Goal: Transaction & Acquisition: Purchase product/service

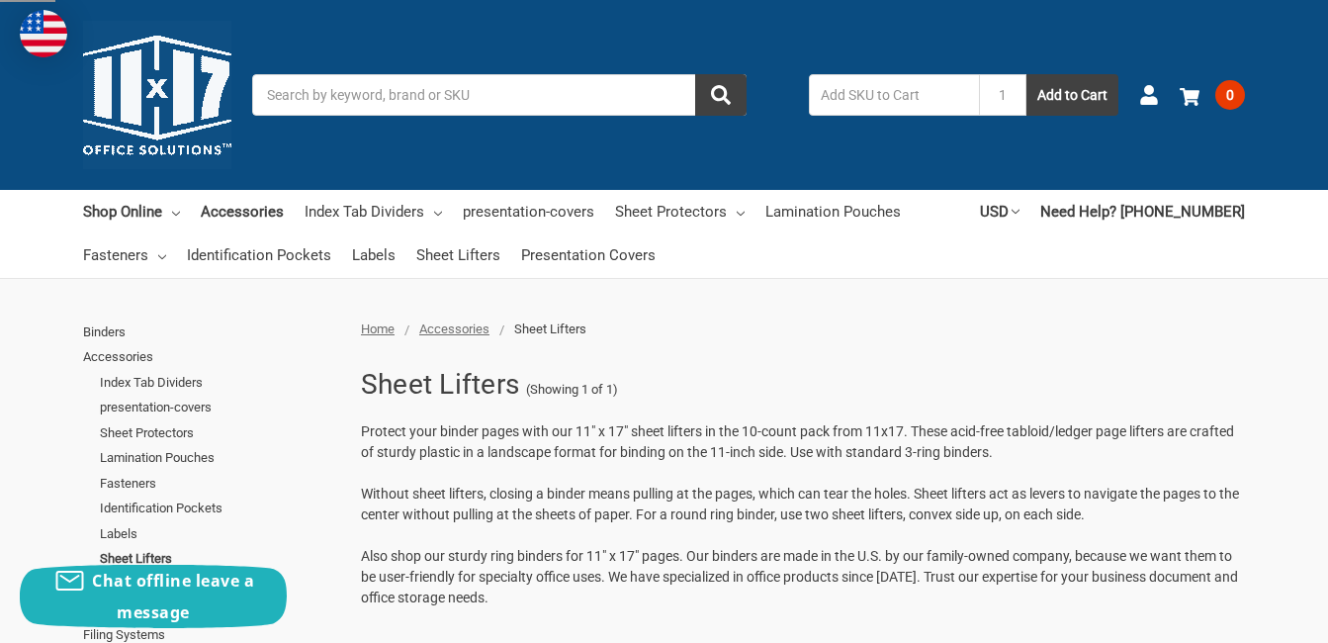
click at [1201, 312] on div at bounding box center [664, 310] width 1328 height 20
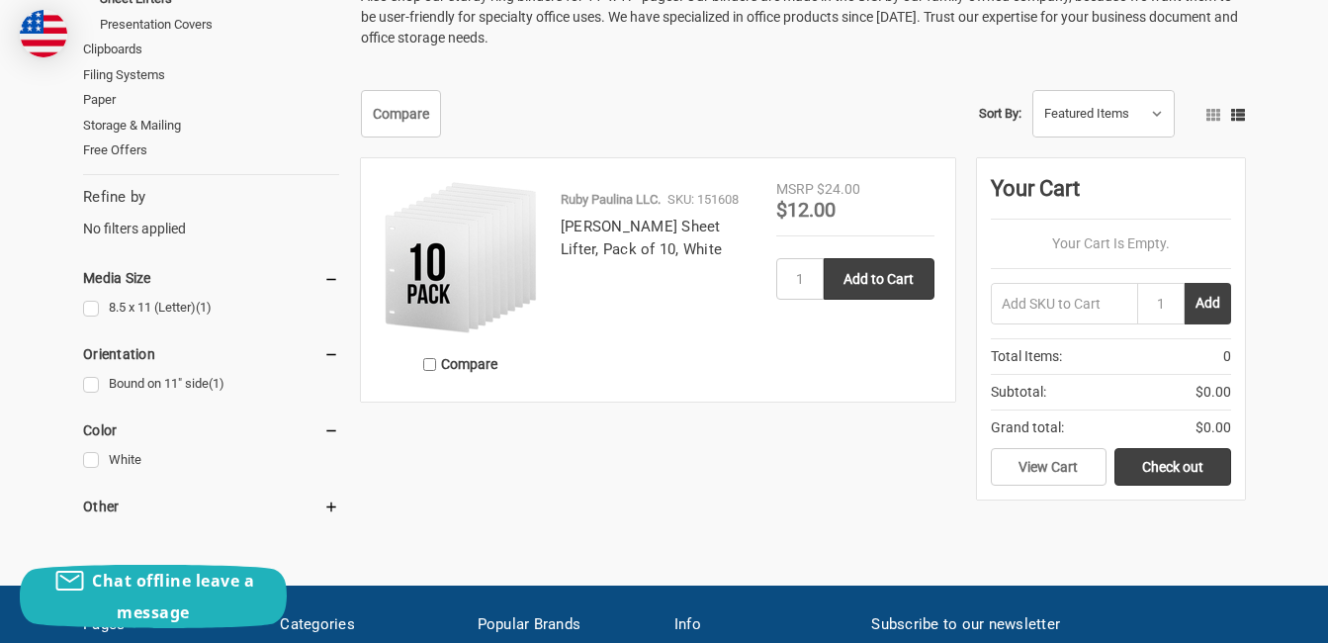
scroll to position [566, 0]
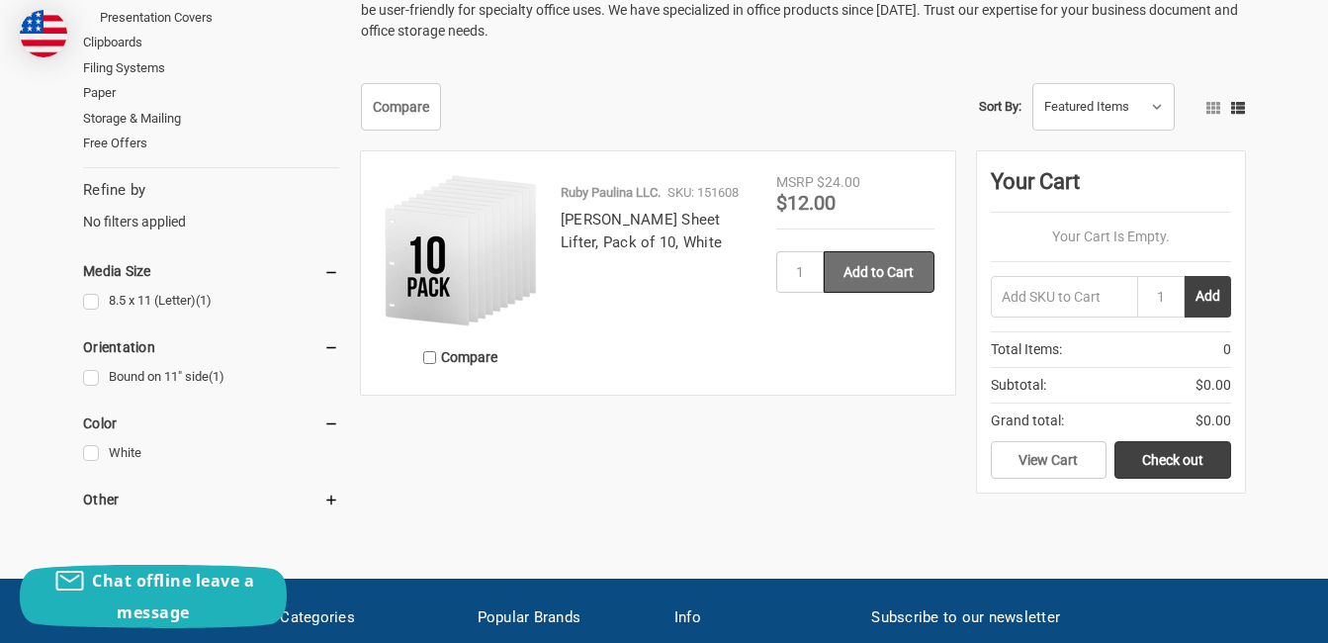
drag, startPoint x: 889, startPoint y: 256, endPoint x: 895, endPoint y: 276, distance: 20.6
click at [895, 276] on input "Add to Cart" at bounding box center [878, 272] width 111 height 42
type input "Add to Cart"
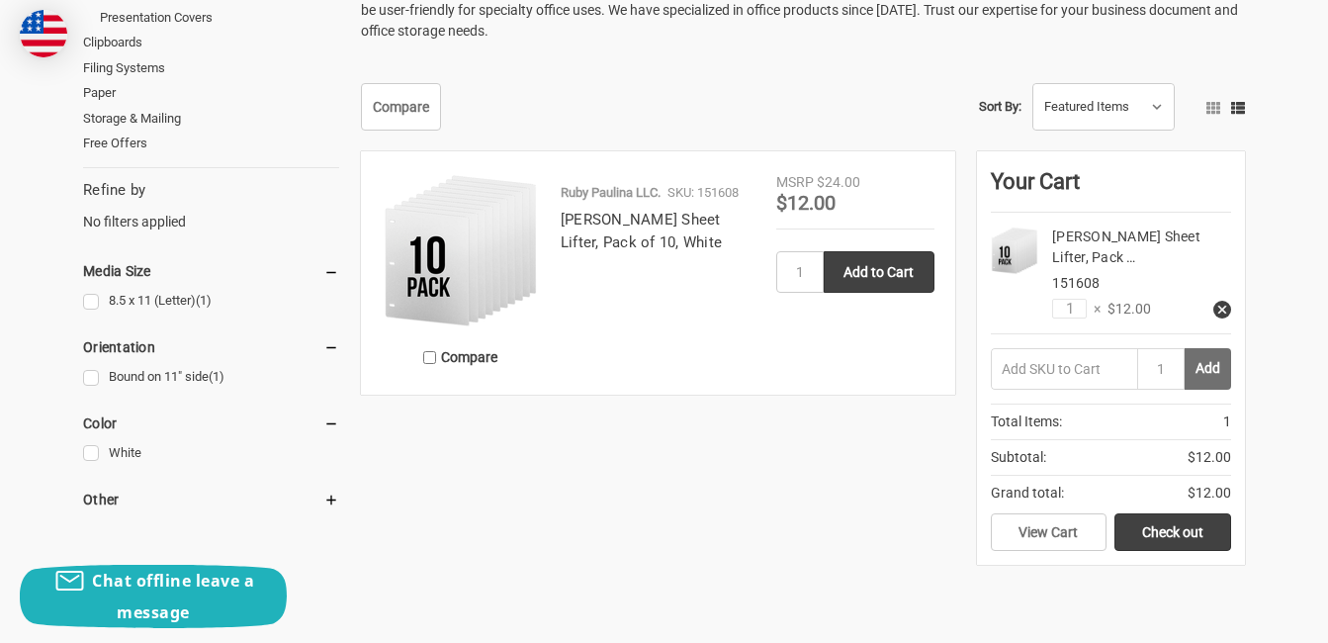
click at [1205, 367] on button "Add" at bounding box center [1207, 369] width 46 height 42
click at [1170, 365] on input "1" at bounding box center [1160, 369] width 47 height 42
click at [1059, 371] on input "text" at bounding box center [1063, 369] width 147 height 42
click at [1211, 368] on button "Add" at bounding box center [1207, 369] width 46 height 42
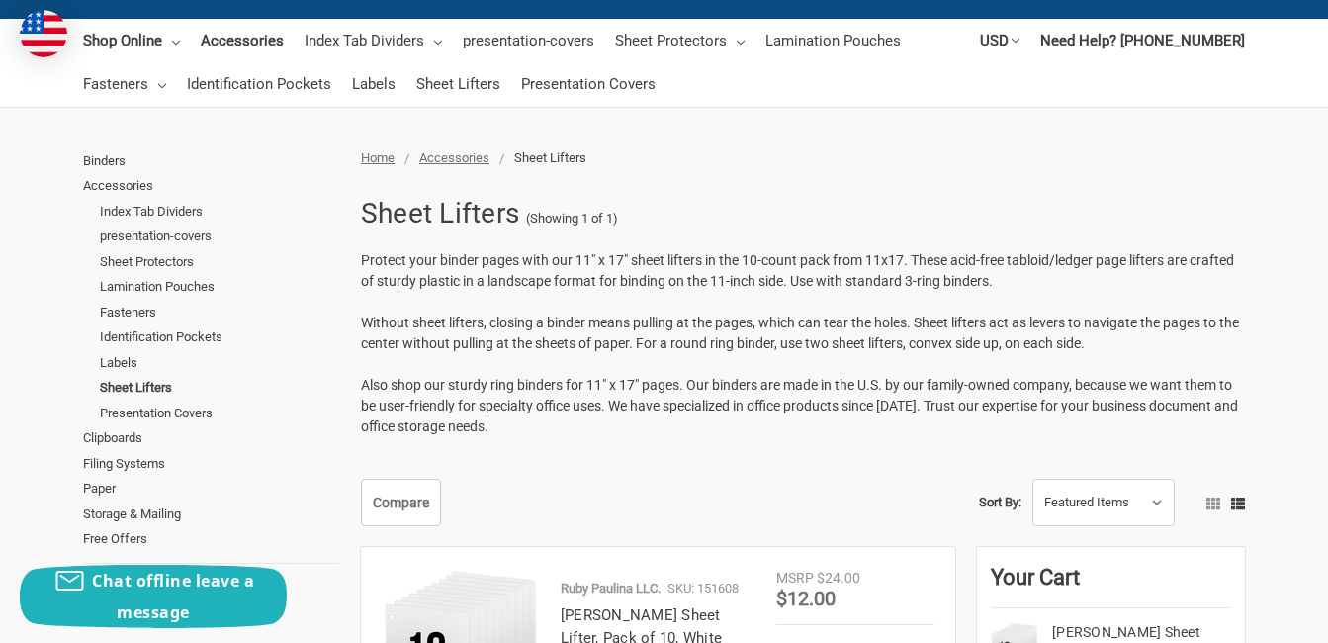
scroll to position [0, 0]
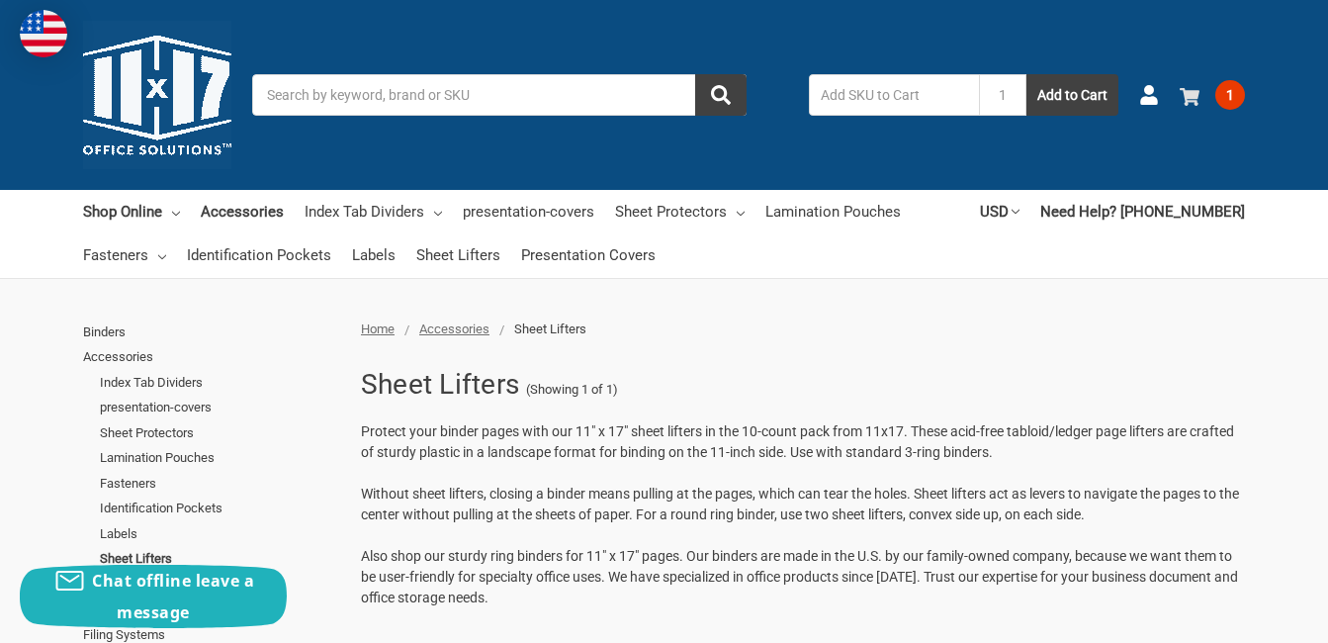
click at [1187, 95] on use at bounding box center [1189, 97] width 20 height 18
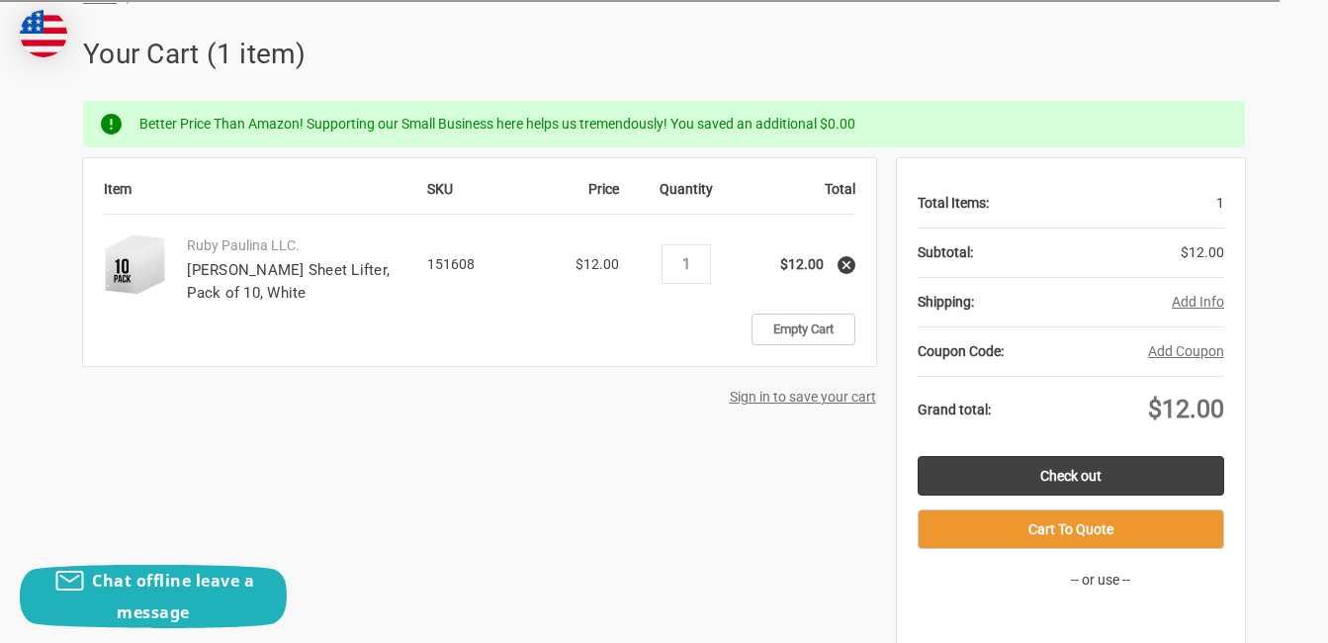
scroll to position [294, 0]
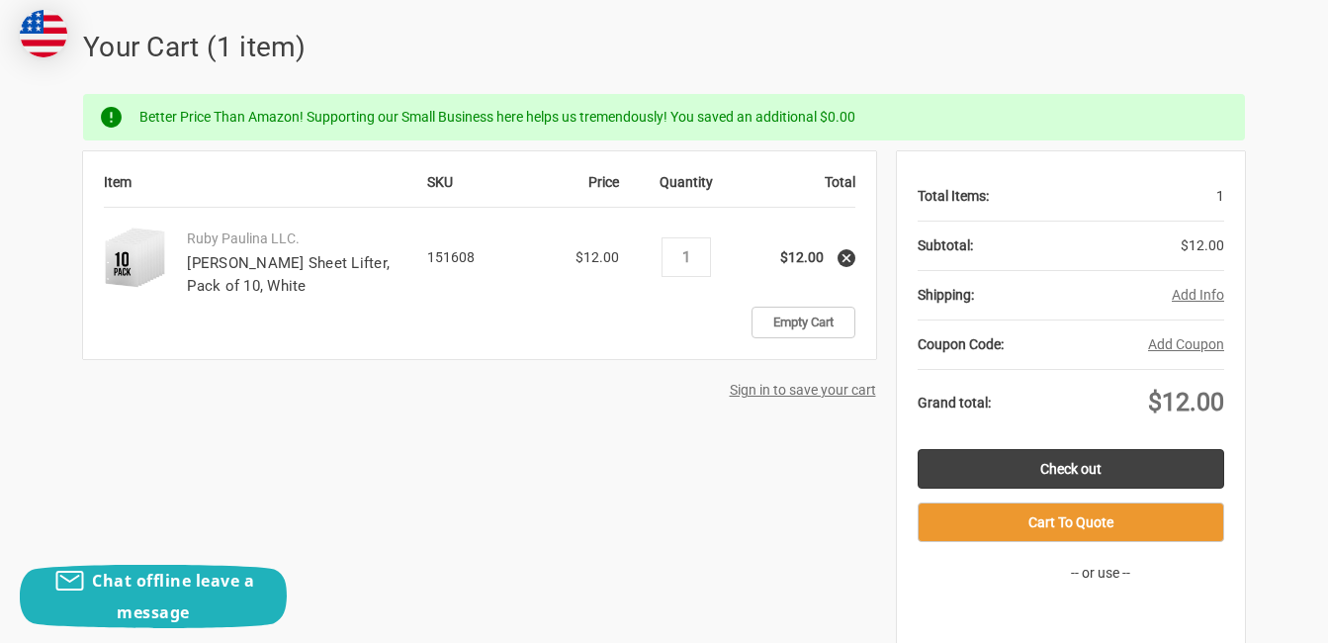
click at [1201, 290] on button "Add Info" at bounding box center [1197, 295] width 52 height 21
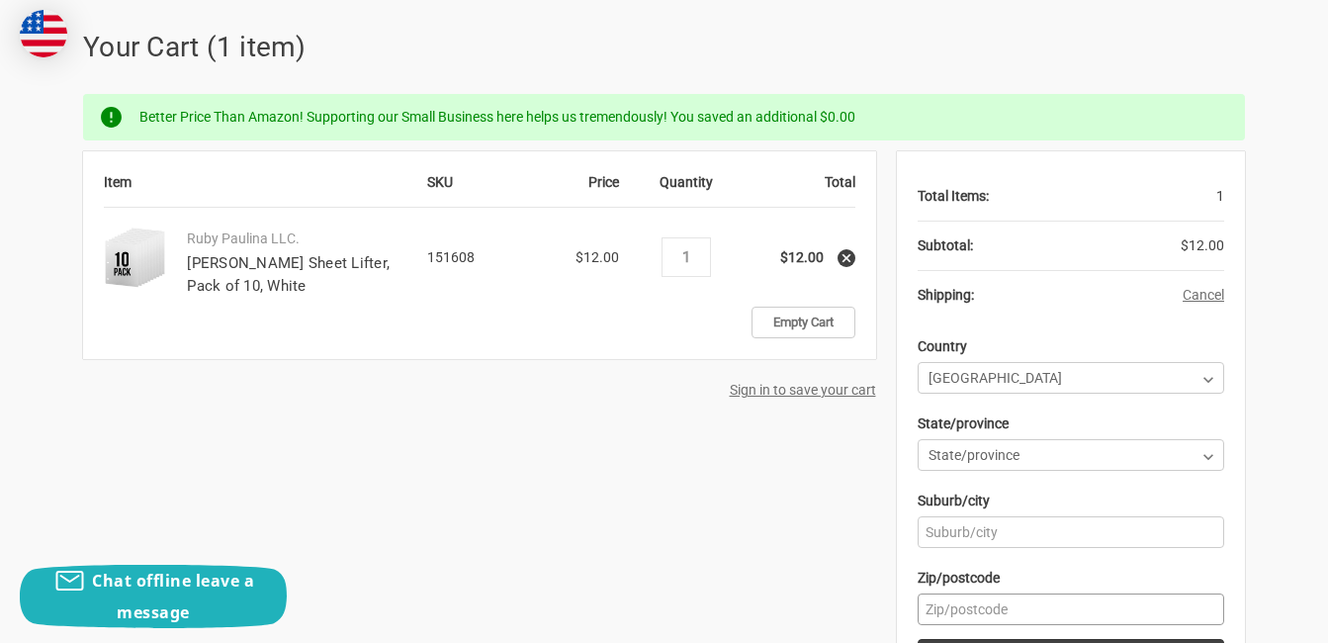
click at [1005, 603] on input "Zip/postcode" at bounding box center [1070, 609] width 307 height 32
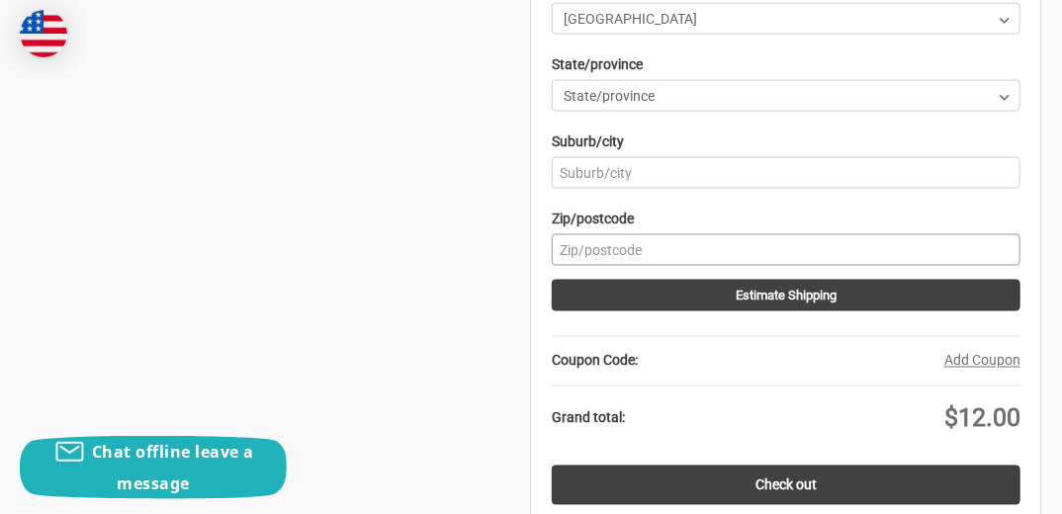
scroll to position [1014, 0]
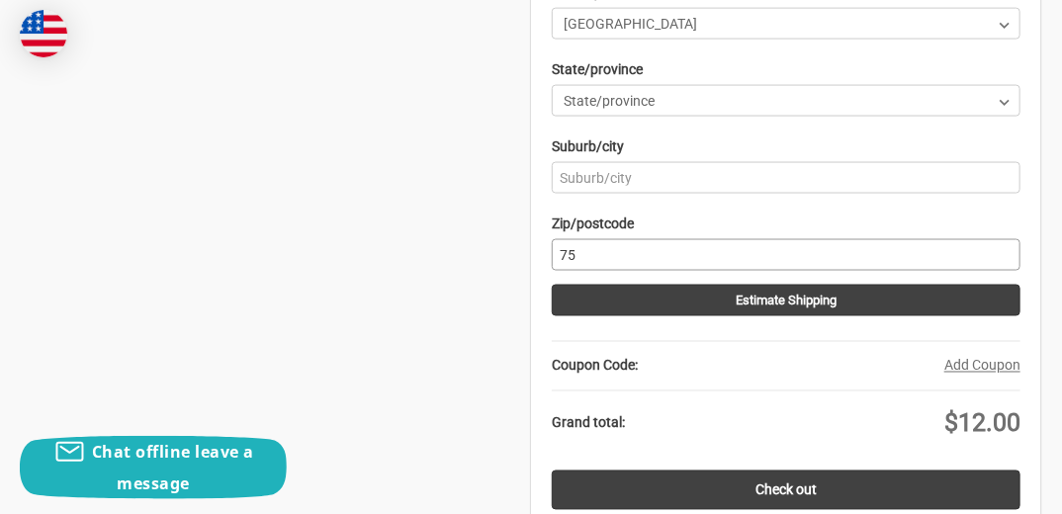
type input "75033"
select select "57"
type input "Frisco"
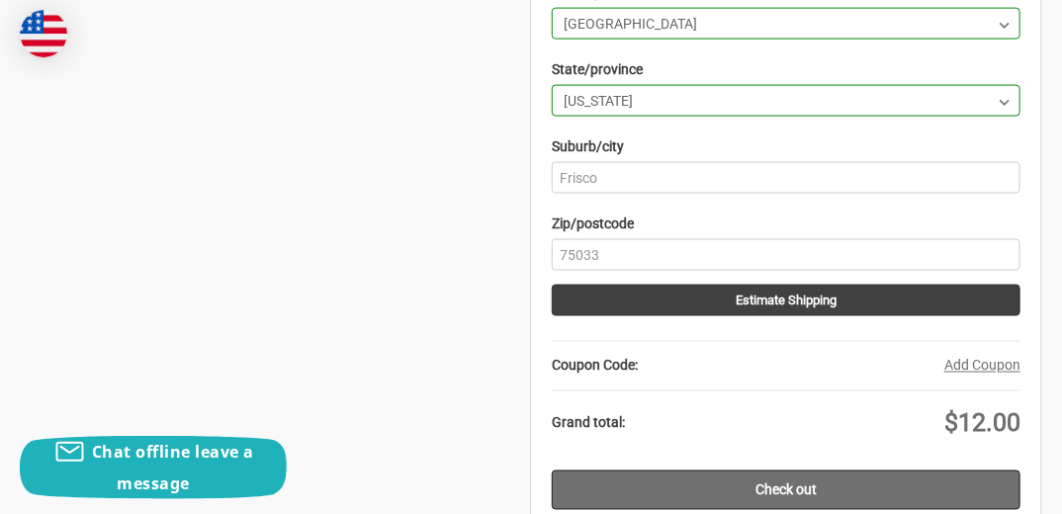
click at [887, 471] on link "Check out" at bounding box center [786, 491] width 469 height 40
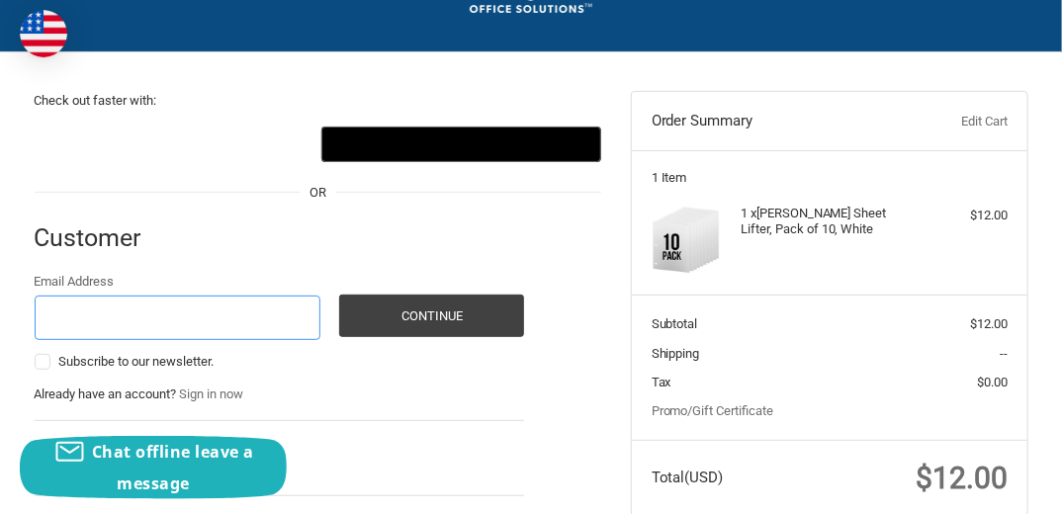
scroll to position [218, 0]
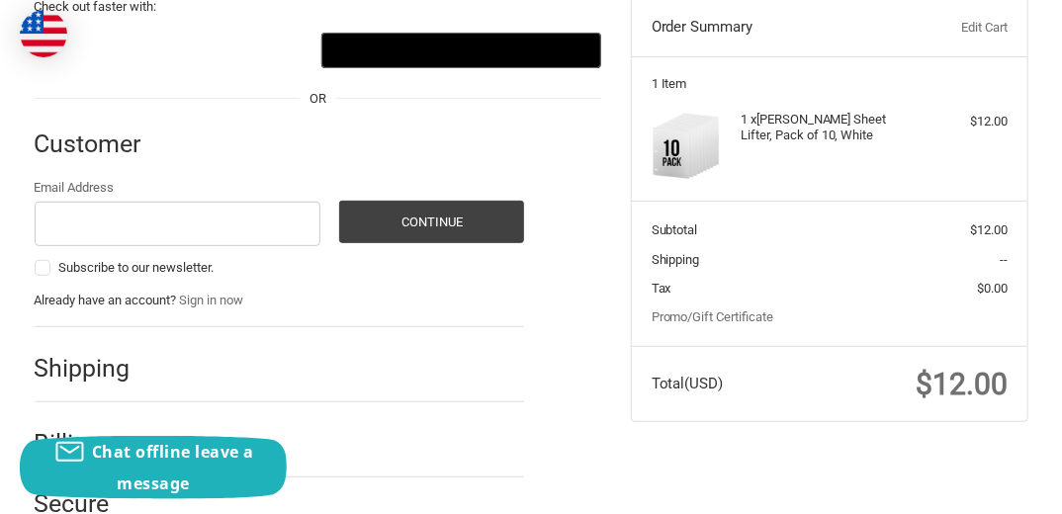
click at [482, 248] on div "Email Address Subscribe to our newsletter. Continue" at bounding box center [280, 230] width 490 height 104
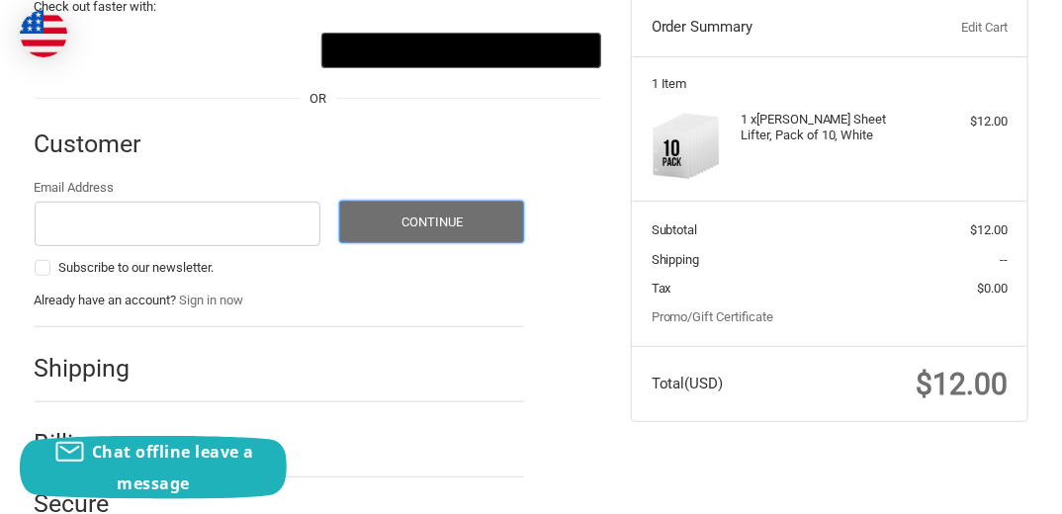
click at [461, 217] on button "Continue" at bounding box center [431, 222] width 185 height 43
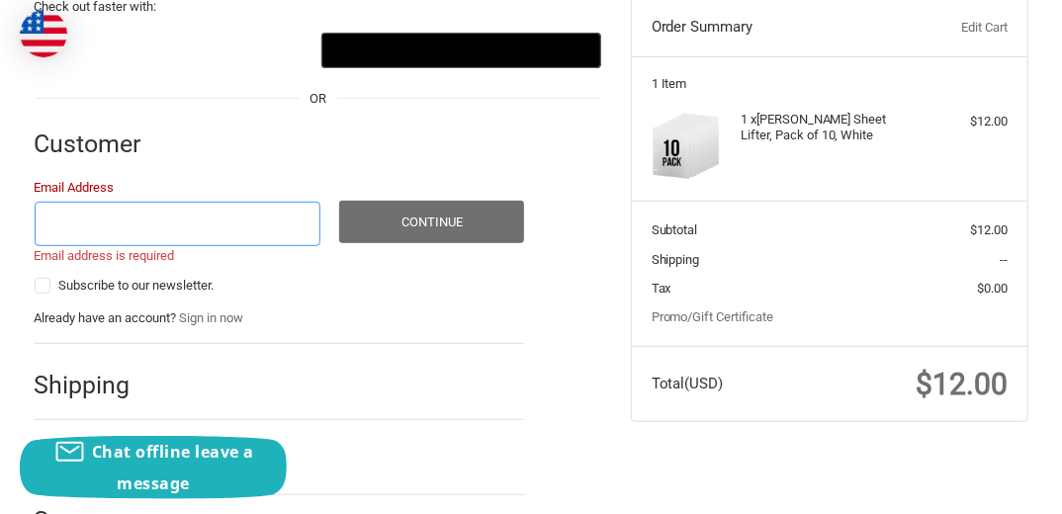
scroll to position [183, 0]
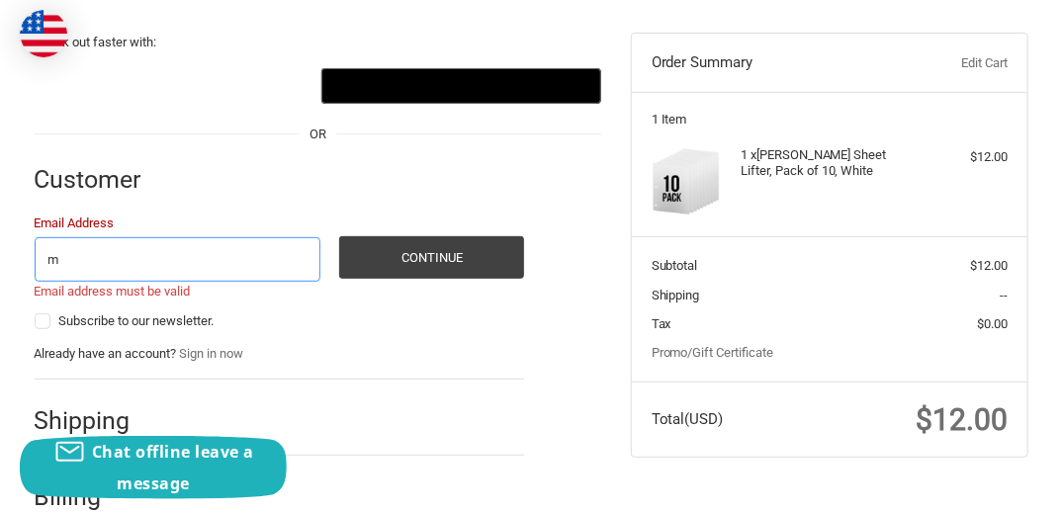
type input "[EMAIL_ADDRESS][DOMAIN_NAME]"
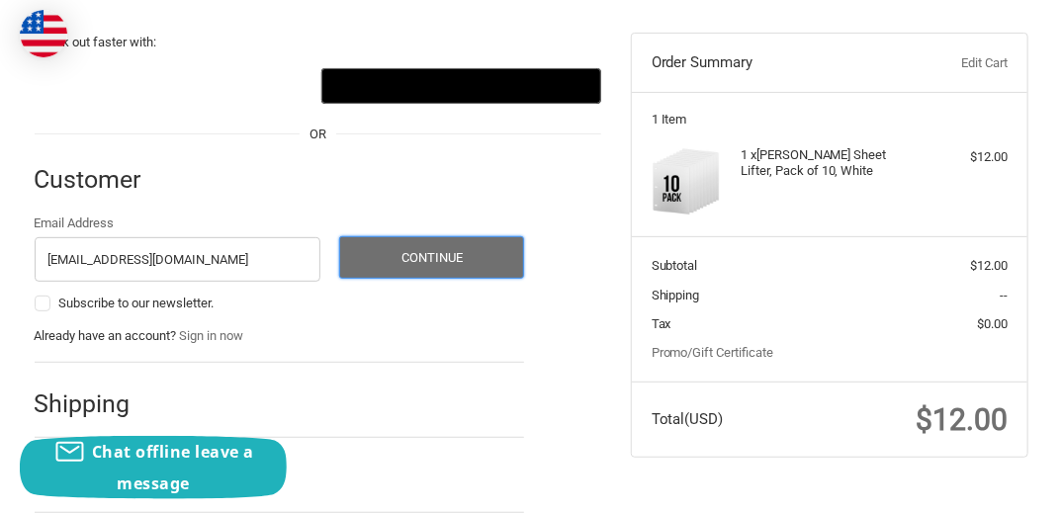
click at [438, 255] on button "Continue" at bounding box center [431, 257] width 185 height 43
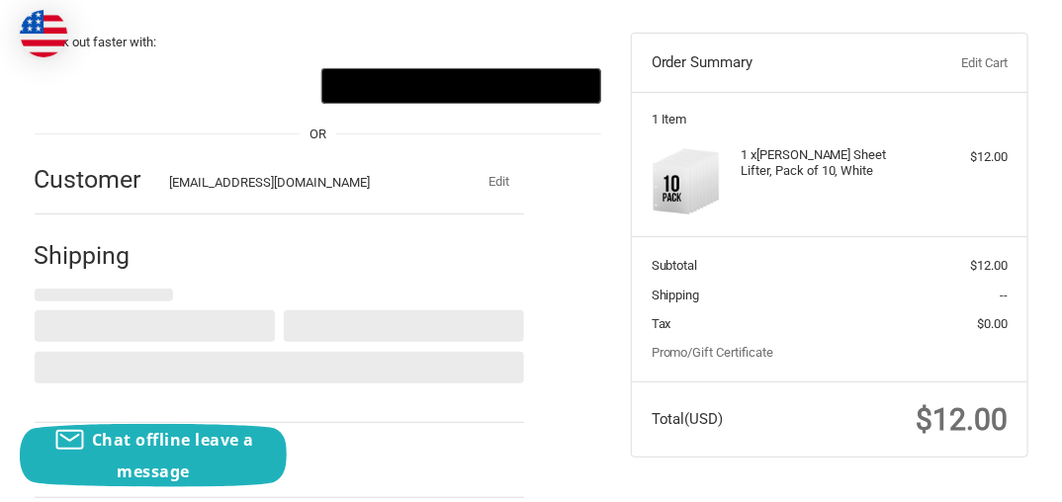
select select "US"
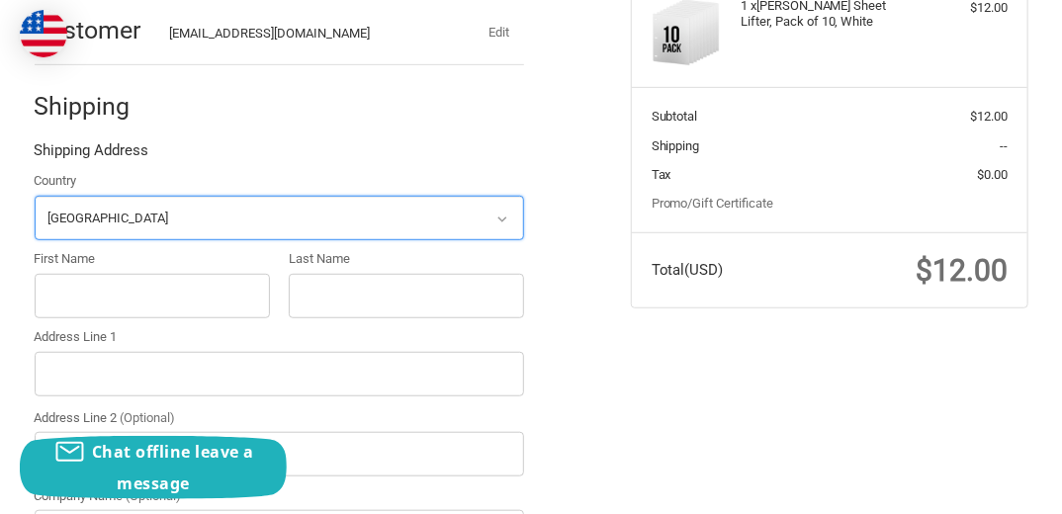
scroll to position [0, 0]
